Goal: Share content: Share content

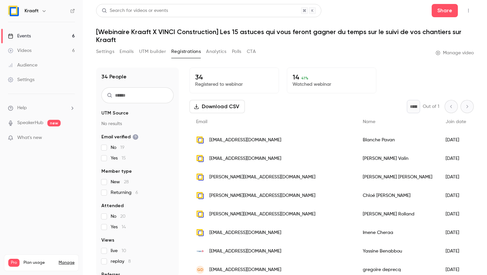
click at [44, 35] on link "Events 6" at bounding box center [41, 36] width 83 height 15
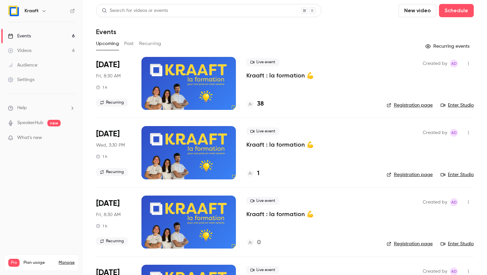
click at [129, 44] on button "Past" at bounding box center [129, 43] width 10 height 11
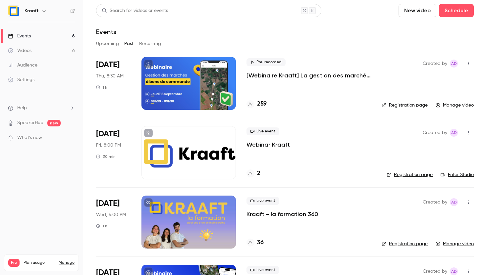
click at [467, 63] on icon "button" at bounding box center [468, 63] width 5 height 5
click at [377, 61] on div at bounding box center [243, 137] width 487 height 275
click at [460, 105] on link "Manage video" at bounding box center [455, 105] width 38 height 7
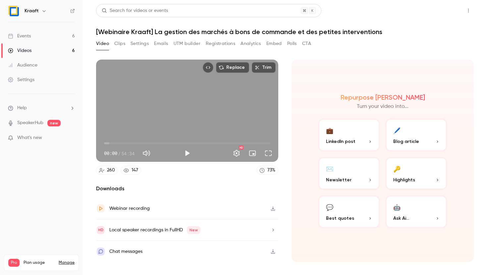
click at [441, 9] on button "Share" at bounding box center [445, 10] width 26 height 13
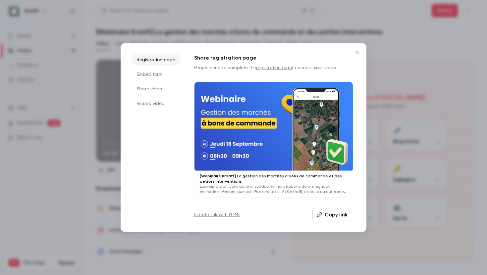
click at [162, 88] on li "Share video" at bounding box center [156, 89] width 50 height 12
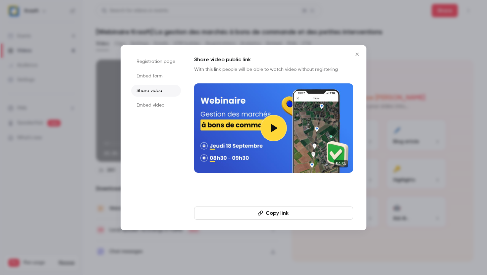
click at [299, 214] on button "Copy link" at bounding box center [273, 213] width 159 height 13
click at [355, 53] on icon "Close" at bounding box center [356, 54] width 3 height 3
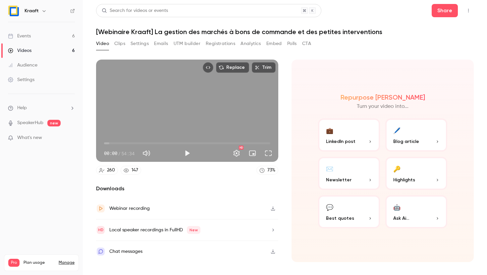
click at [355, 176] on button "✉️ Newsletter" at bounding box center [349, 173] width 62 height 33
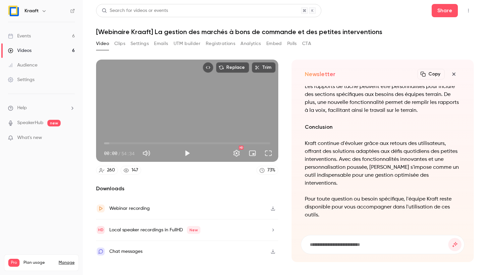
click at [41, 38] on link "Events 6" at bounding box center [41, 36] width 83 height 15
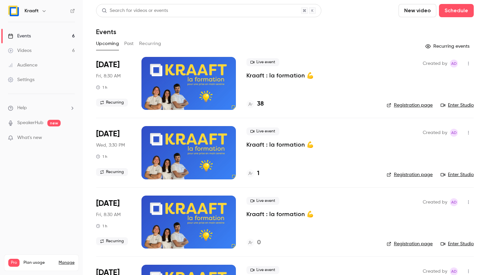
click at [123, 46] on div "Upcoming Past Recurring" at bounding box center [285, 43] width 378 height 11
click at [128, 43] on button "Past" at bounding box center [129, 43] width 10 height 11
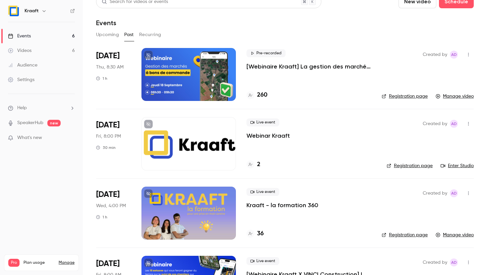
scroll to position [6, 0]
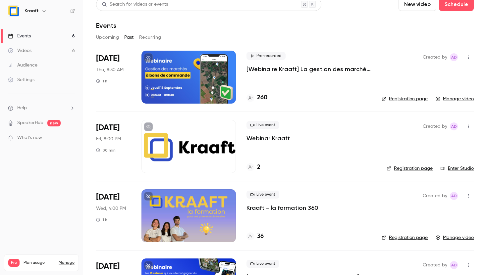
click at [413, 101] on link "Registration page" at bounding box center [405, 99] width 46 height 7
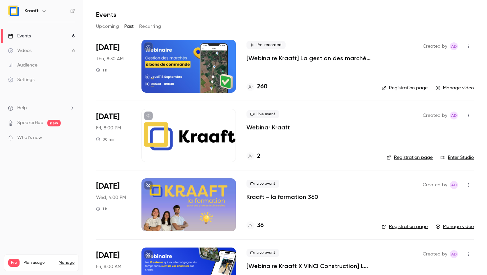
scroll to position [0, 0]
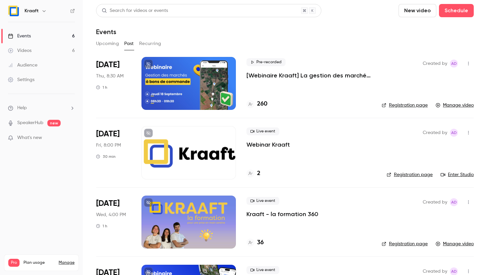
click at [414, 106] on link "Registration page" at bounding box center [405, 105] width 46 height 7
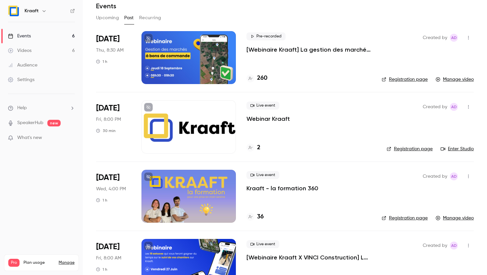
scroll to position [24, 0]
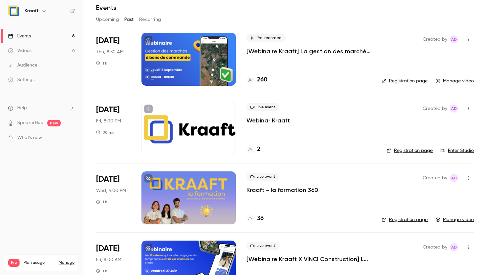
click at [409, 83] on link "Registration page" at bounding box center [405, 81] width 46 height 7
